Goal: Task Accomplishment & Management: Manage account settings

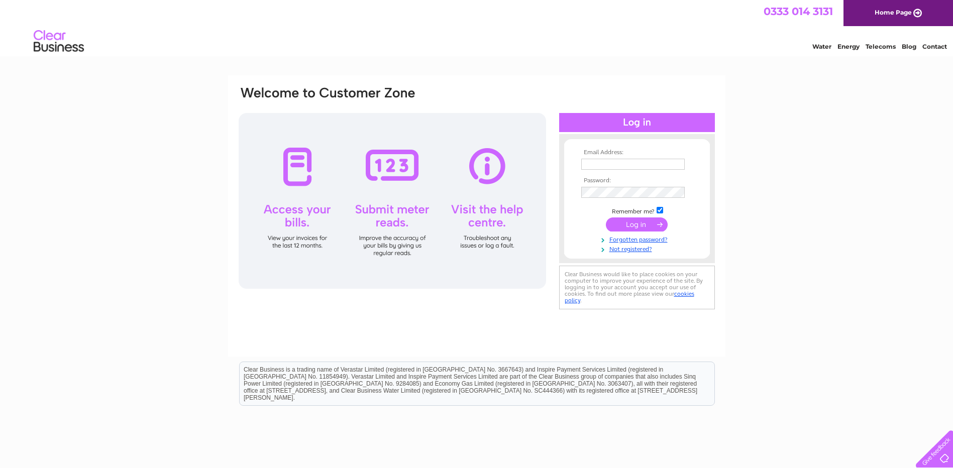
type input "cindy@angliagreenrecyclingltd.co.uk"
click at [640, 222] on input "submit" at bounding box center [637, 224] width 62 height 14
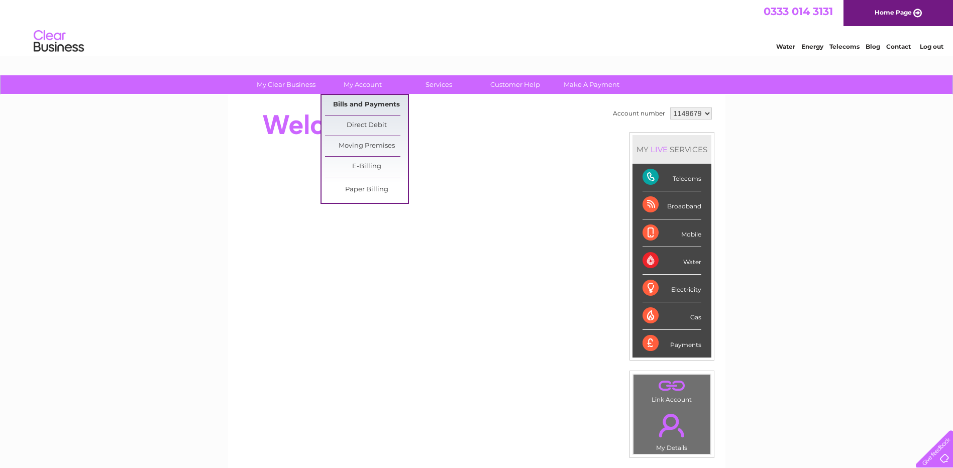
click at [365, 104] on link "Bills and Payments" at bounding box center [366, 105] width 83 height 20
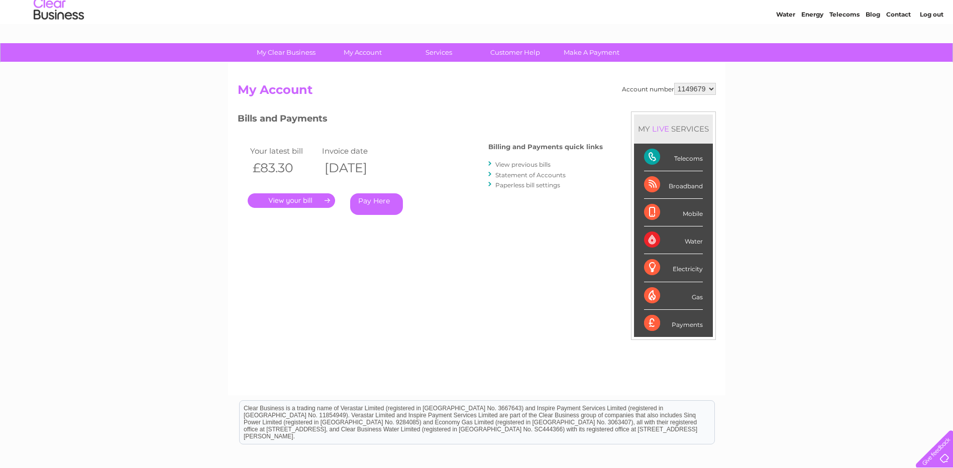
scroll to position [50, 0]
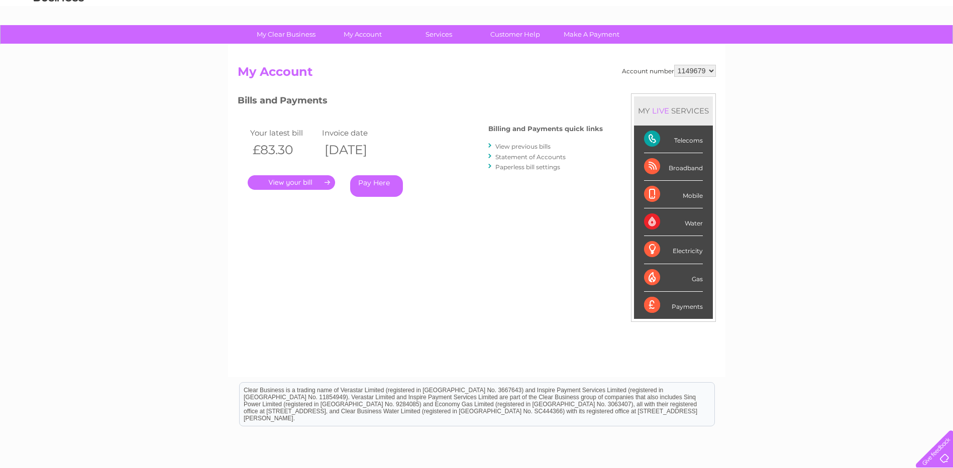
click at [536, 156] on link "Statement of Accounts" at bounding box center [530, 157] width 70 height 8
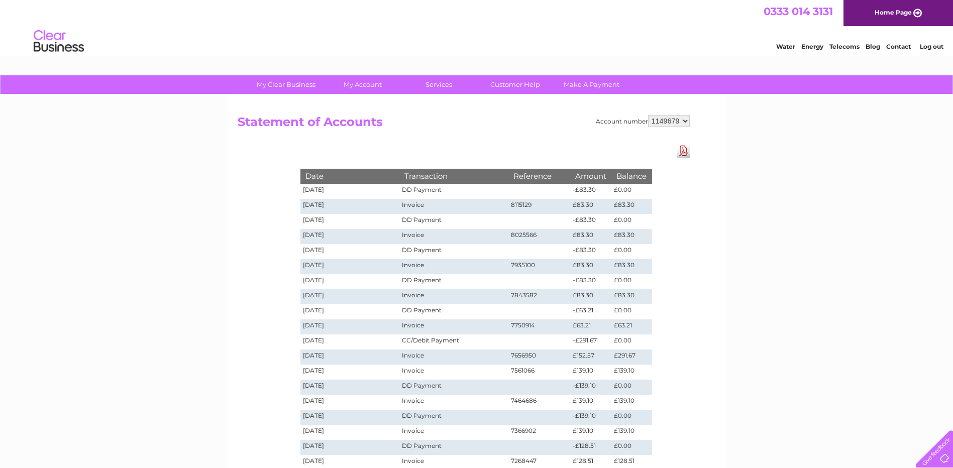
click at [626, 204] on td "£83.30" at bounding box center [631, 206] width 40 height 15
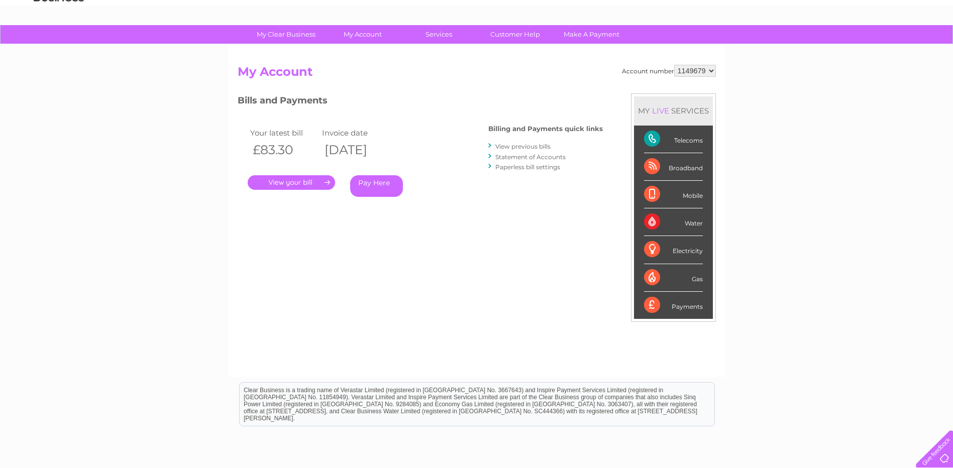
click at [521, 144] on link "View previous bills" at bounding box center [522, 147] width 55 height 8
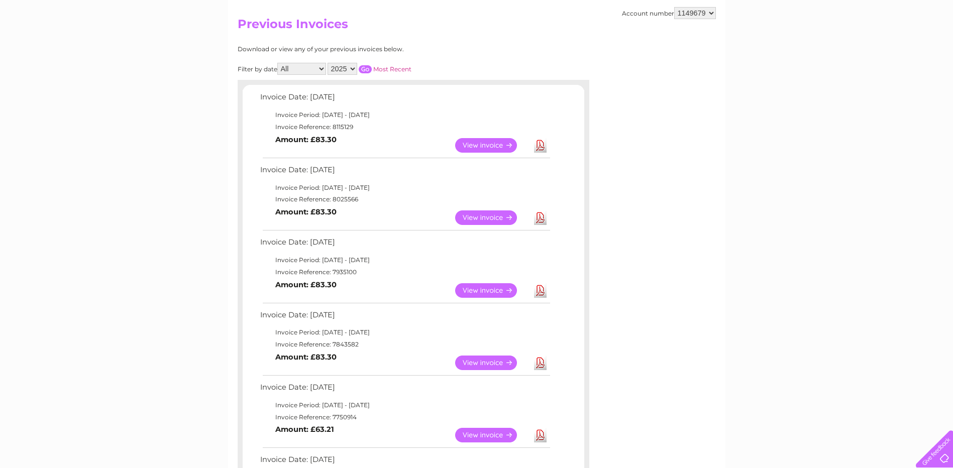
scroll to position [100, 0]
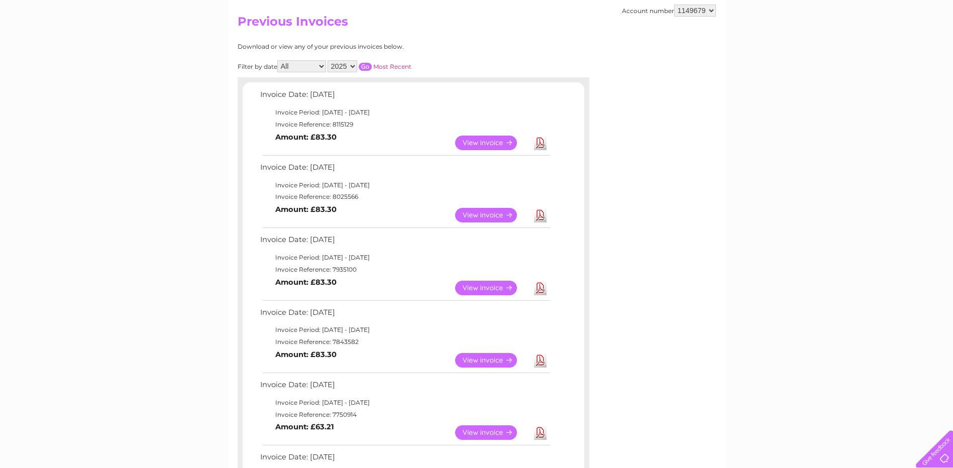
click at [540, 212] on link "Download" at bounding box center [540, 215] width 13 height 15
click at [541, 141] on link "Download" at bounding box center [540, 143] width 13 height 15
